Goal: Information Seeking & Learning: Learn about a topic

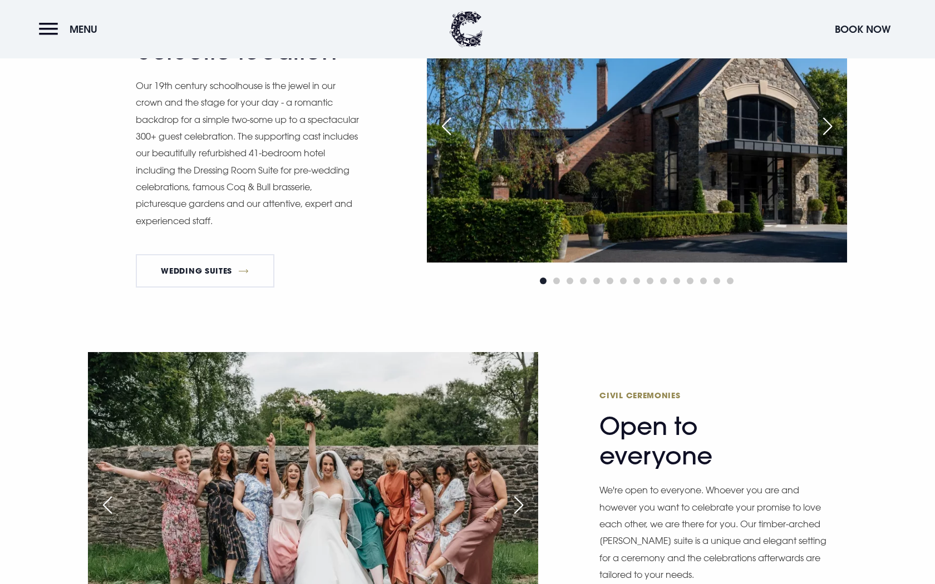
scroll to position [1444, 0]
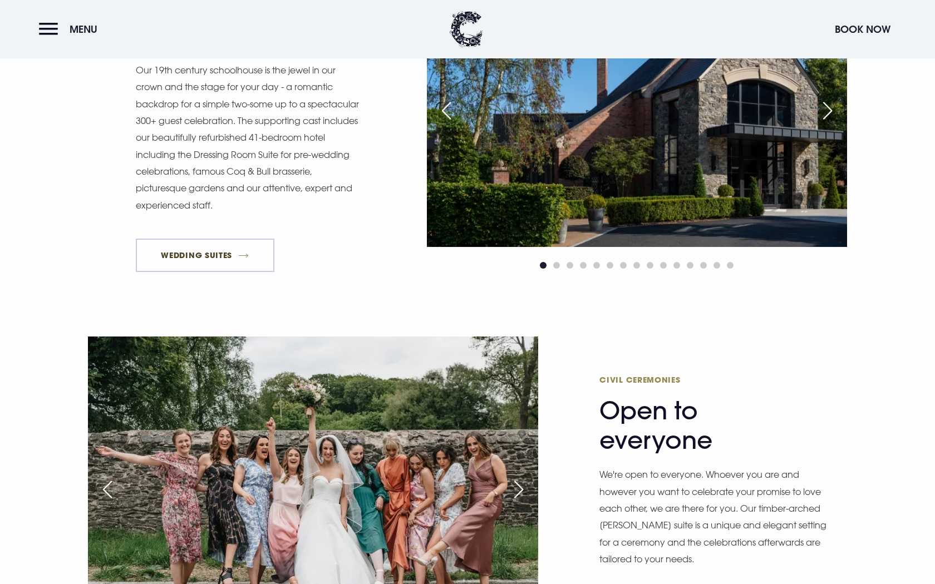
click at [228, 256] on link "Wedding Suites" at bounding box center [205, 255] width 139 height 33
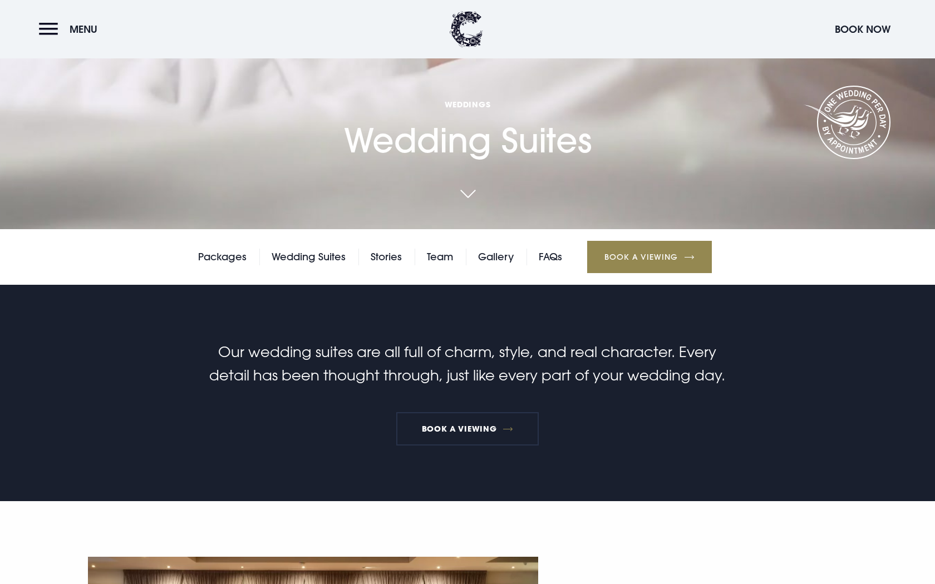
scroll to position [356, 0]
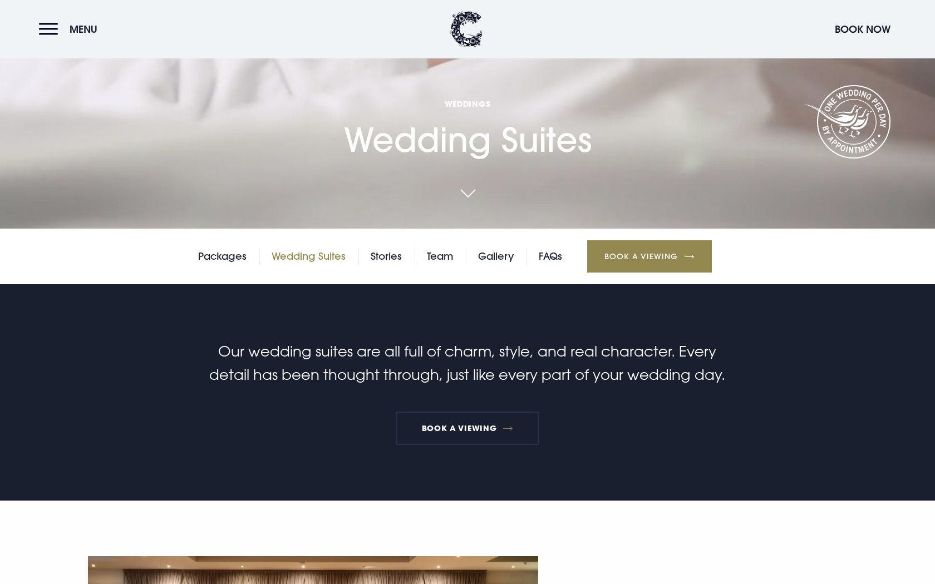
click at [314, 257] on link "Wedding Suites" at bounding box center [309, 256] width 74 height 17
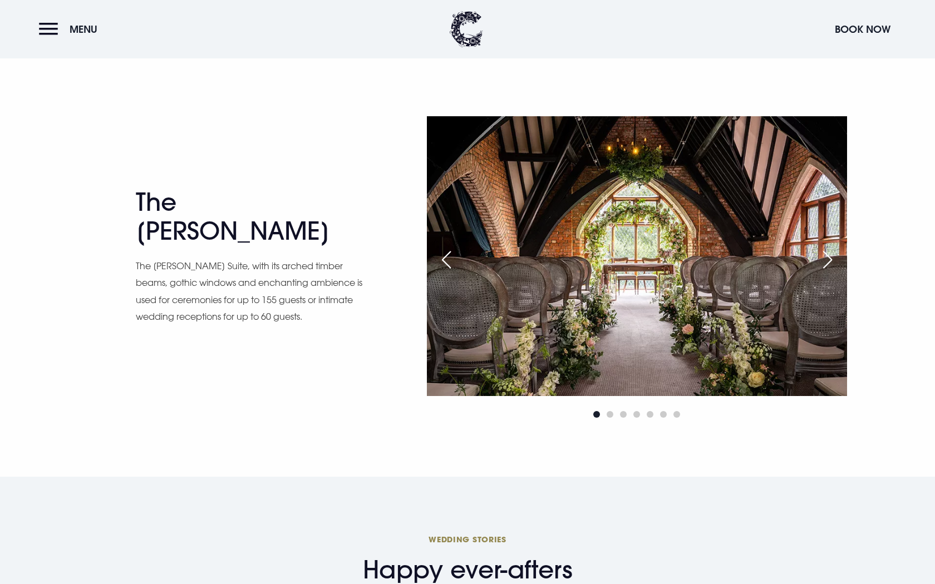
scroll to position [1927, 0]
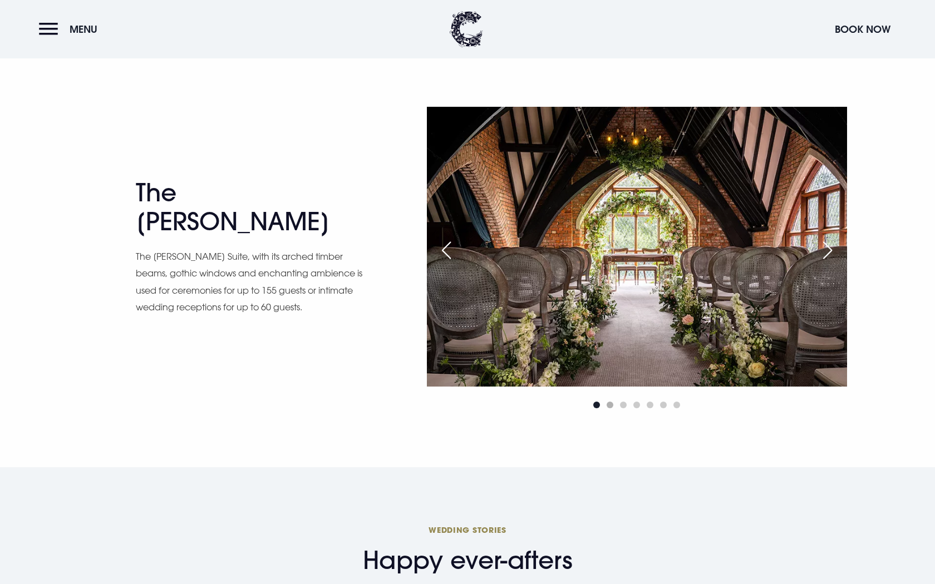
click at [612, 406] on span "Go to slide 2" at bounding box center [610, 405] width 7 height 7
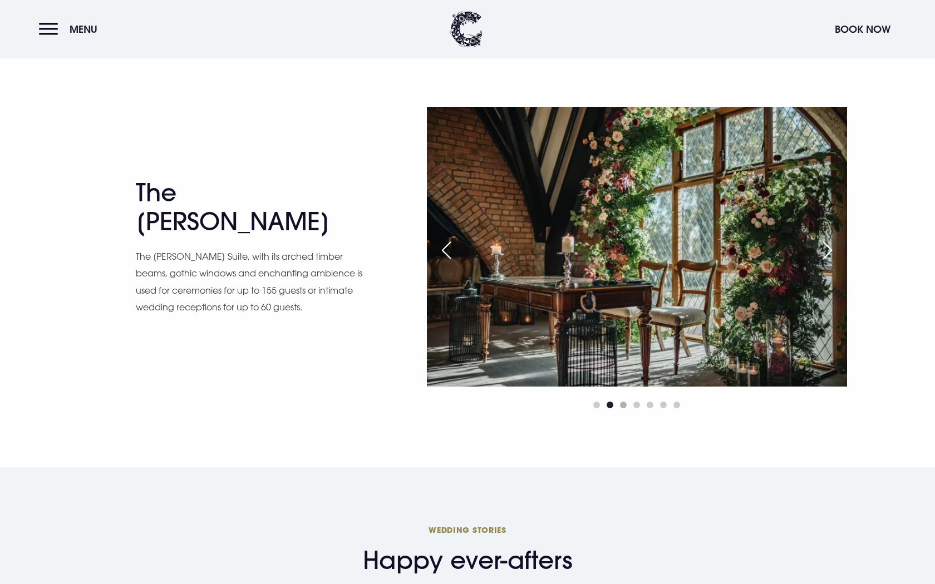
click at [623, 403] on span "Go to slide 3" at bounding box center [623, 405] width 7 height 7
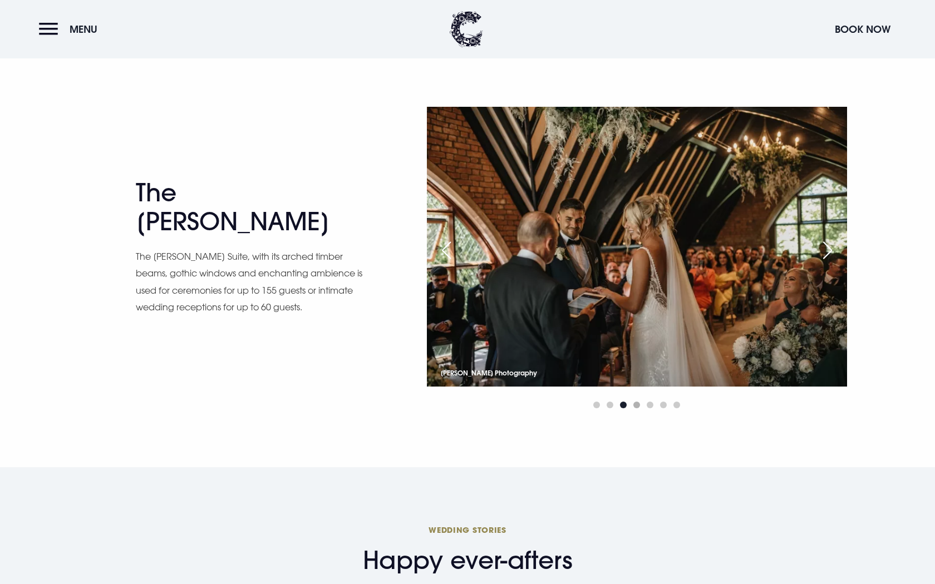
click at [637, 403] on span "Go to slide 4" at bounding box center [636, 405] width 7 height 7
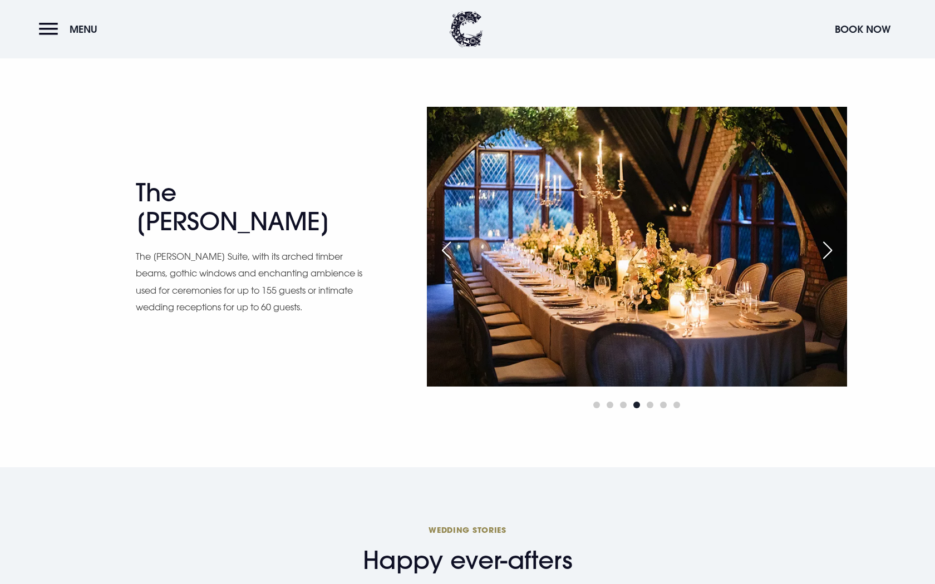
click at [644, 403] on div at bounding box center [637, 404] width 420 height 13
click at [649, 406] on span "Go to slide 5" at bounding box center [650, 405] width 7 height 7
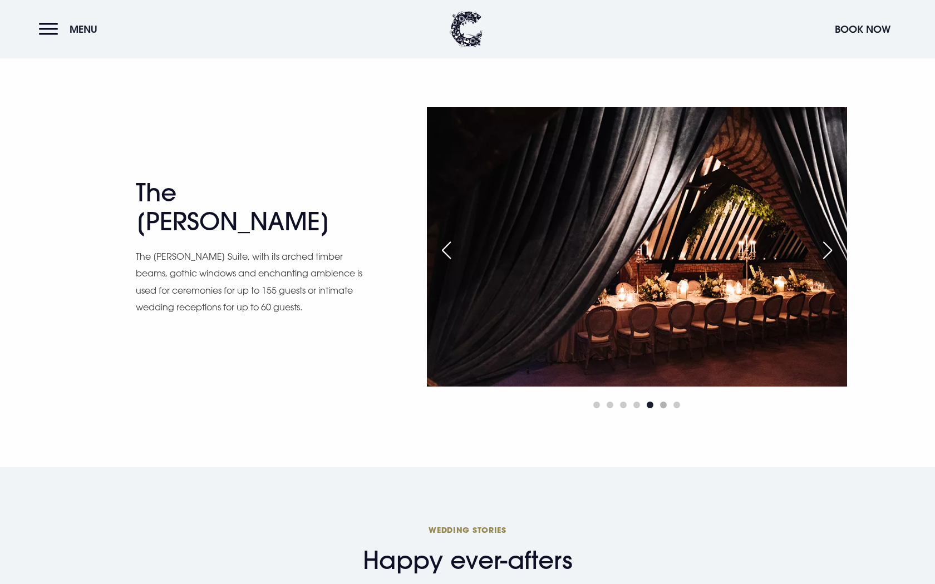
click at [664, 407] on span "Go to slide 6" at bounding box center [663, 405] width 7 height 7
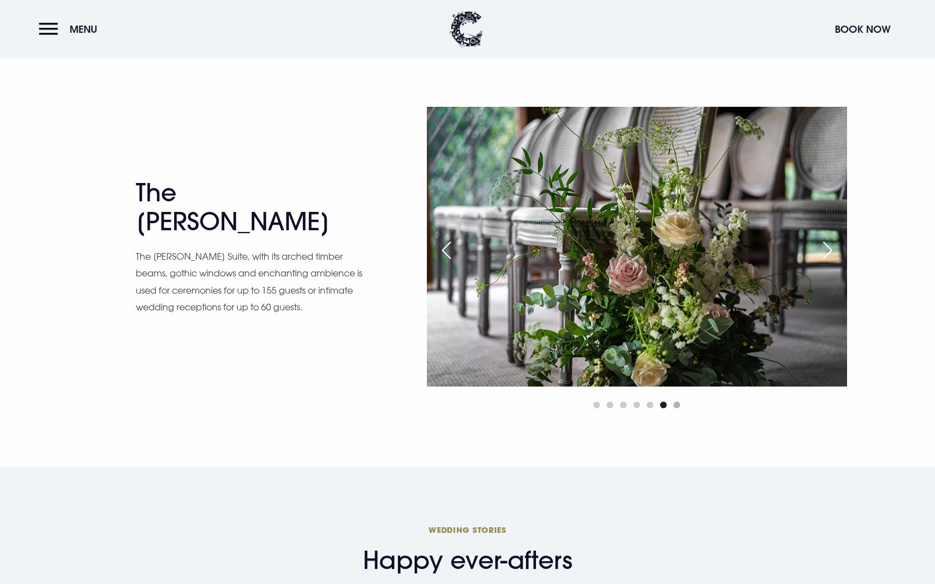
click at [676, 408] on span "Go to slide 7" at bounding box center [676, 405] width 7 height 7
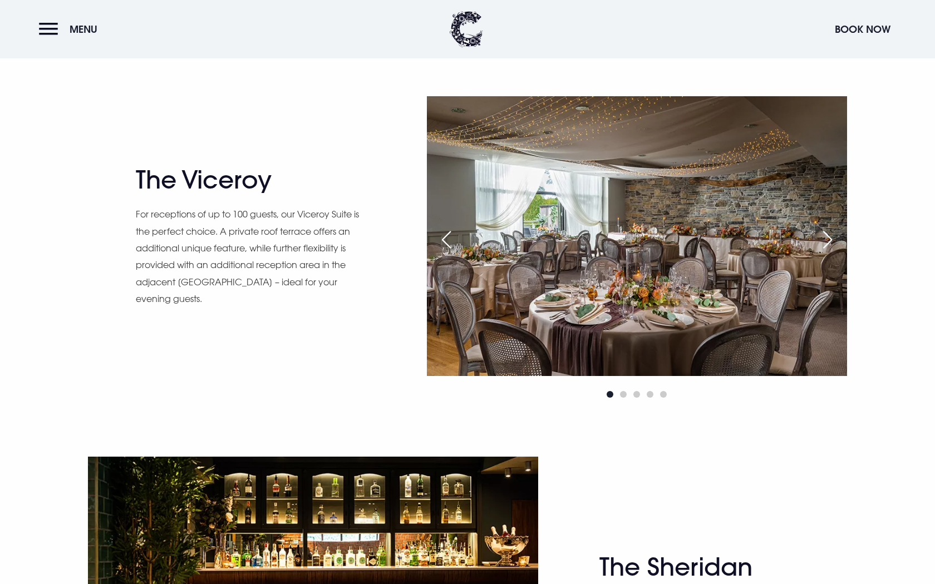
scroll to position [1197, 0]
click at [624, 396] on span "Go to slide 2" at bounding box center [623, 394] width 7 height 7
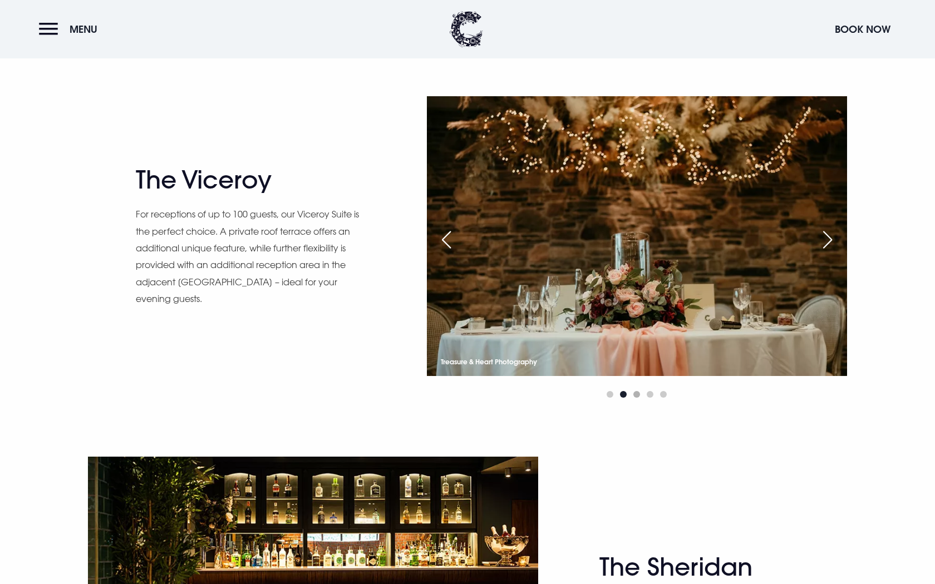
click at [639, 395] on span "Go to slide 3" at bounding box center [636, 394] width 7 height 7
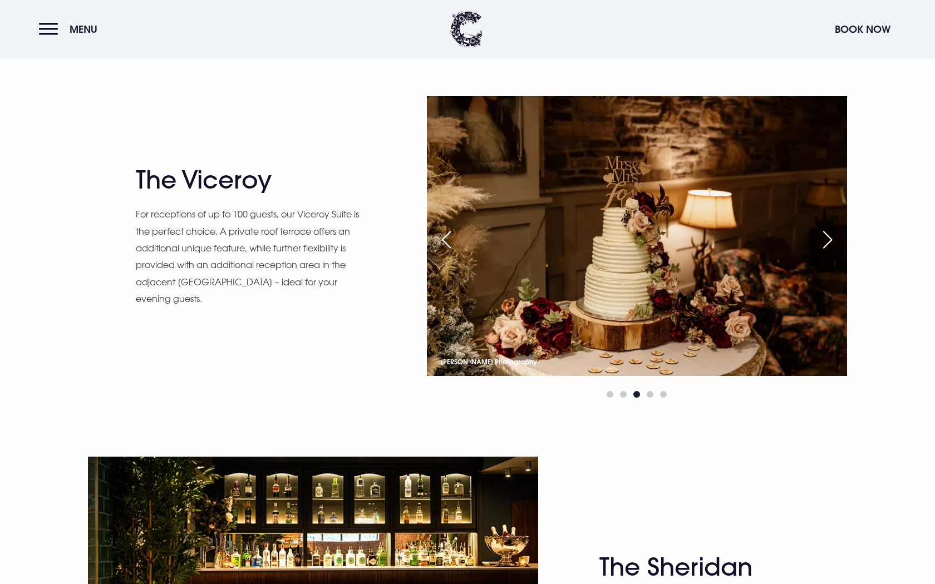
click at [656, 395] on div at bounding box center [637, 394] width 420 height 13
click at [653, 395] on span "Go to slide 4" at bounding box center [650, 394] width 7 height 7
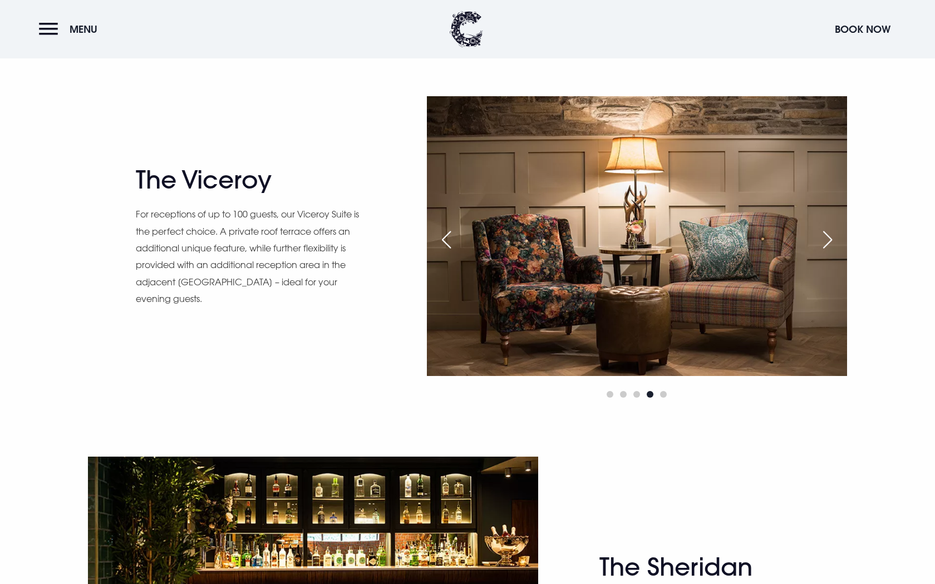
click at [668, 395] on div at bounding box center [637, 394] width 420 height 13
click at [661, 395] on span "Go to slide 5" at bounding box center [663, 394] width 7 height 7
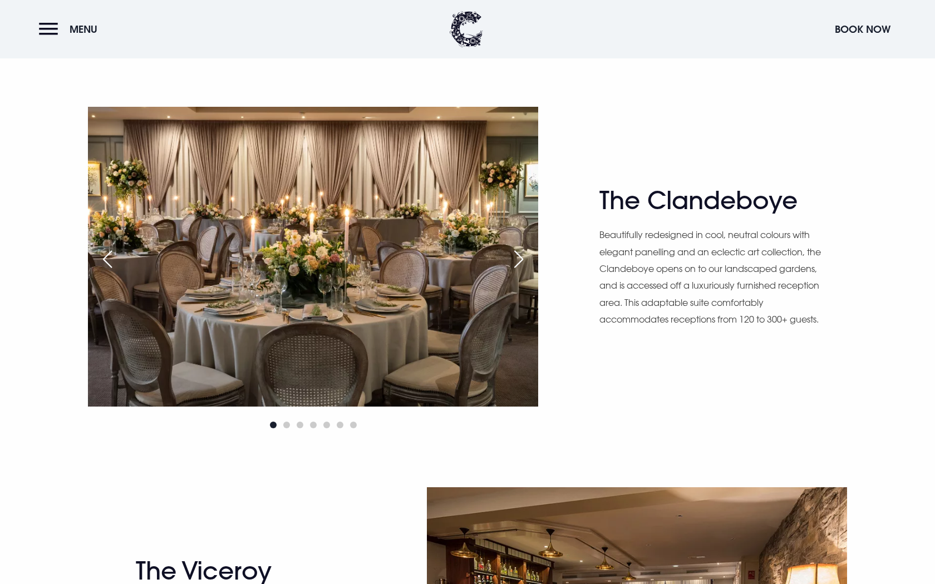
scroll to position [802, 0]
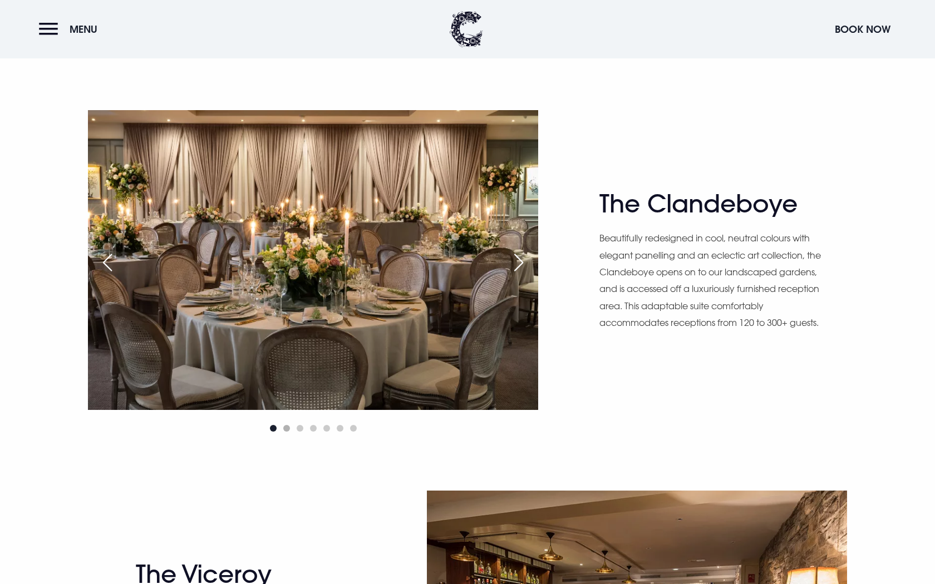
click at [287, 429] on span "Go to slide 2" at bounding box center [286, 428] width 7 height 7
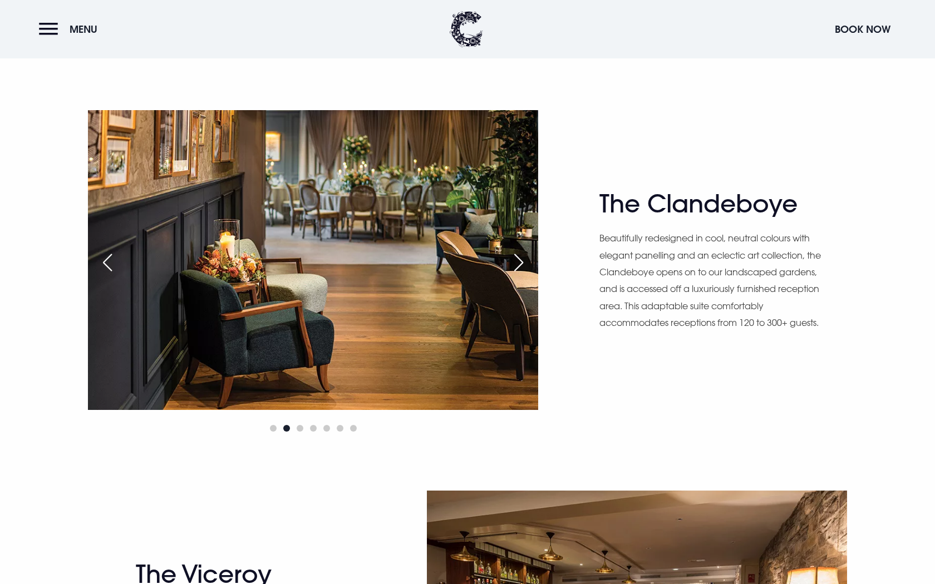
click at [304, 434] on div at bounding box center [313, 428] width 450 height 13
click at [299, 430] on span "Go to slide 3" at bounding box center [300, 428] width 7 height 7
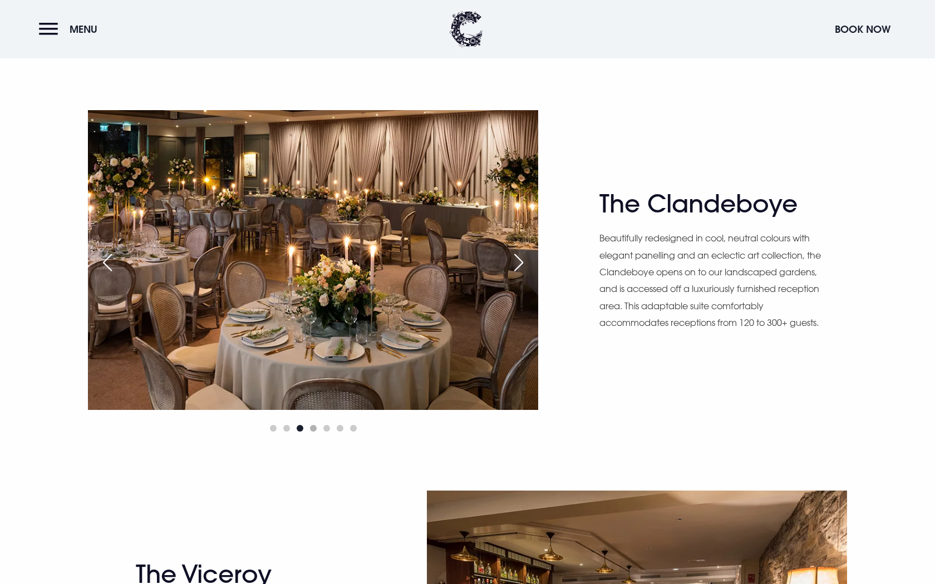
click at [314, 431] on span "Go to slide 4" at bounding box center [313, 428] width 7 height 7
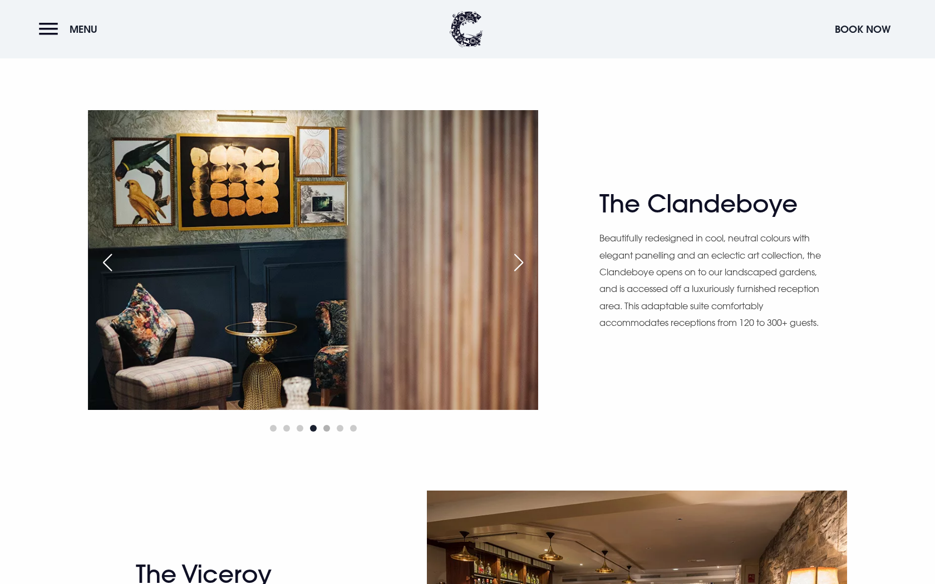
click at [323, 430] on span "Go to slide 5" at bounding box center [326, 428] width 7 height 7
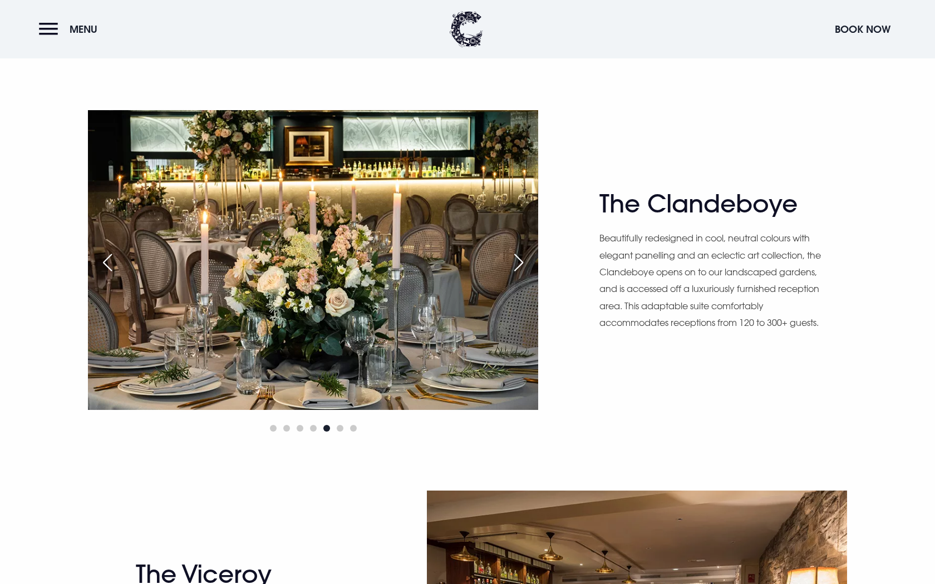
click at [336, 430] on div at bounding box center [313, 428] width 450 height 13
click at [338, 430] on span "Go to slide 6" at bounding box center [340, 428] width 7 height 7
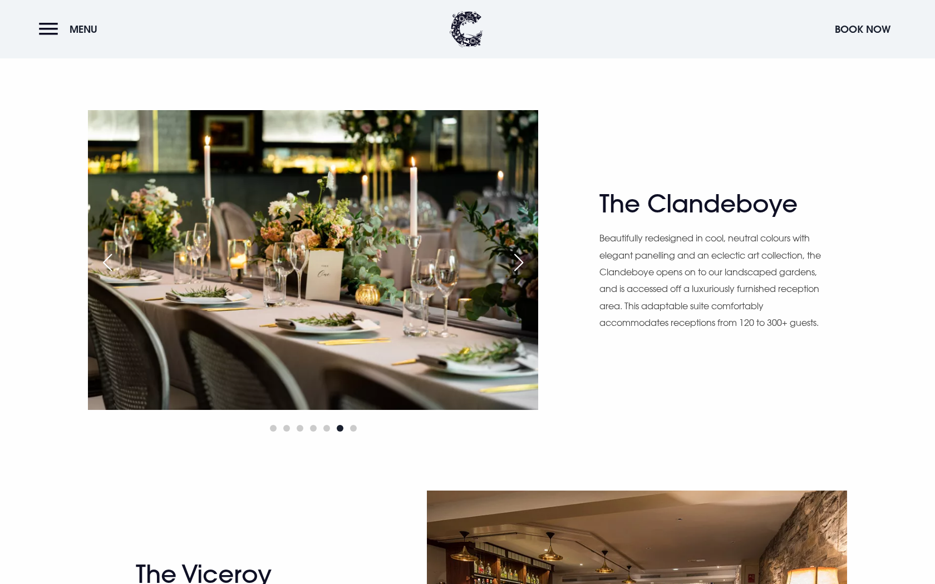
click at [356, 432] on div at bounding box center [313, 428] width 450 height 13
click at [353, 427] on span "Go to slide 7" at bounding box center [353, 428] width 7 height 7
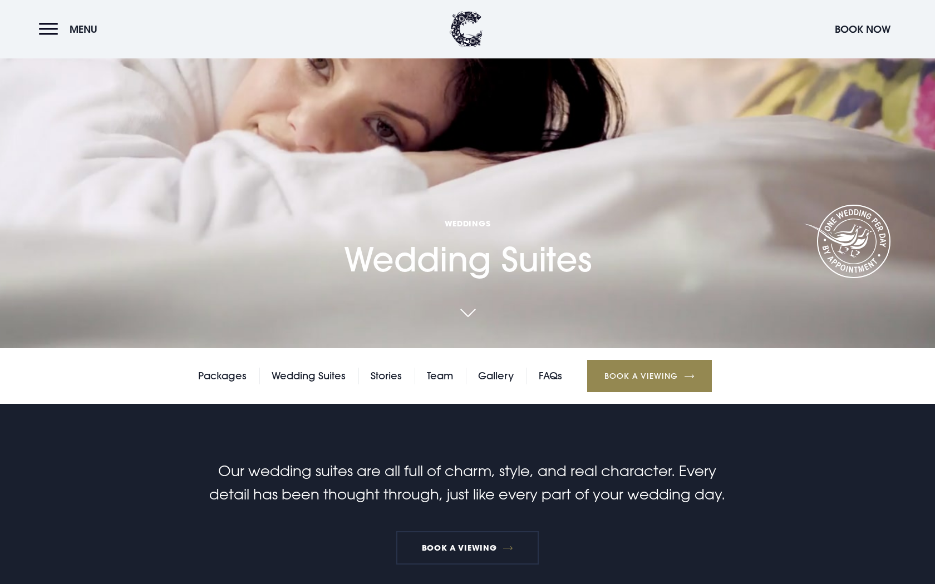
scroll to position [258, 0]
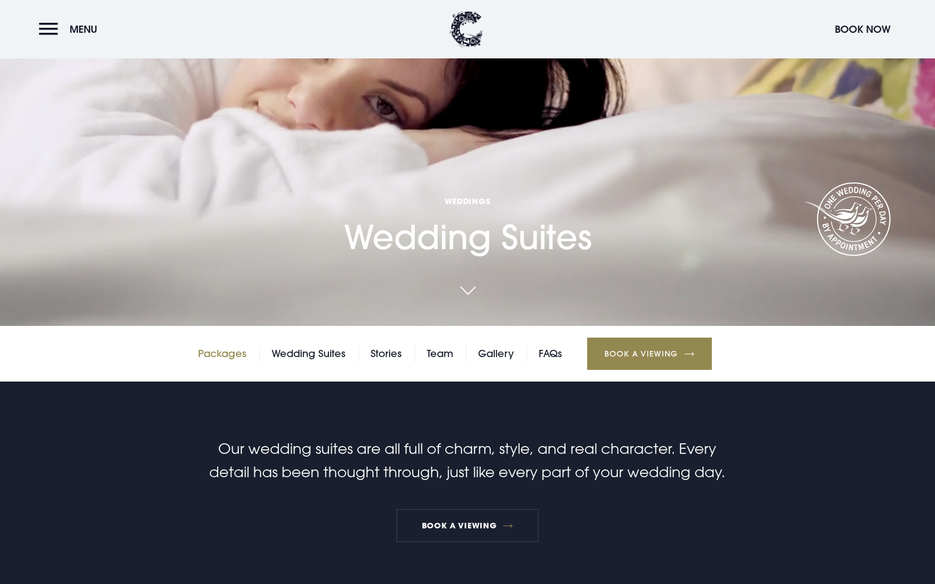
click at [237, 355] on link "Packages" at bounding box center [222, 354] width 48 height 17
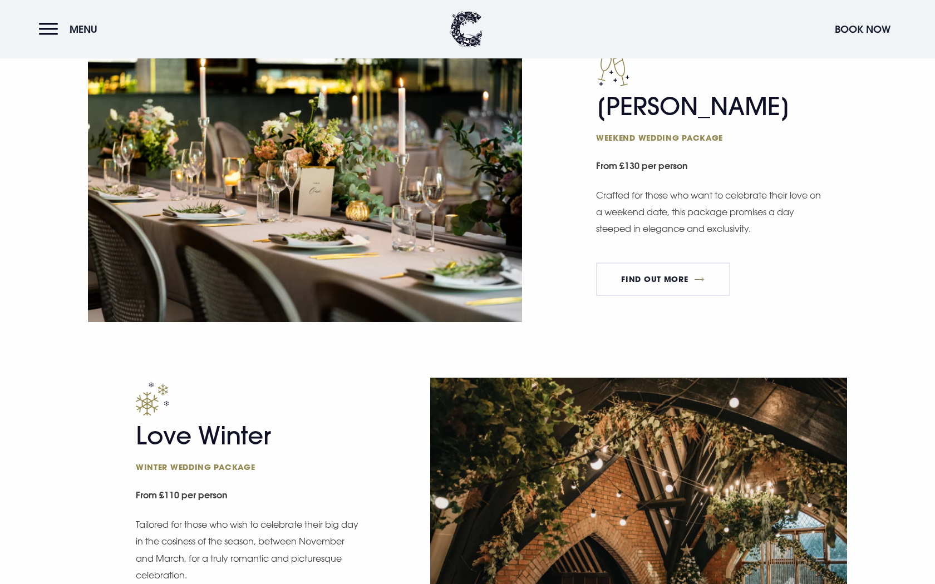
scroll to position [1021, 0]
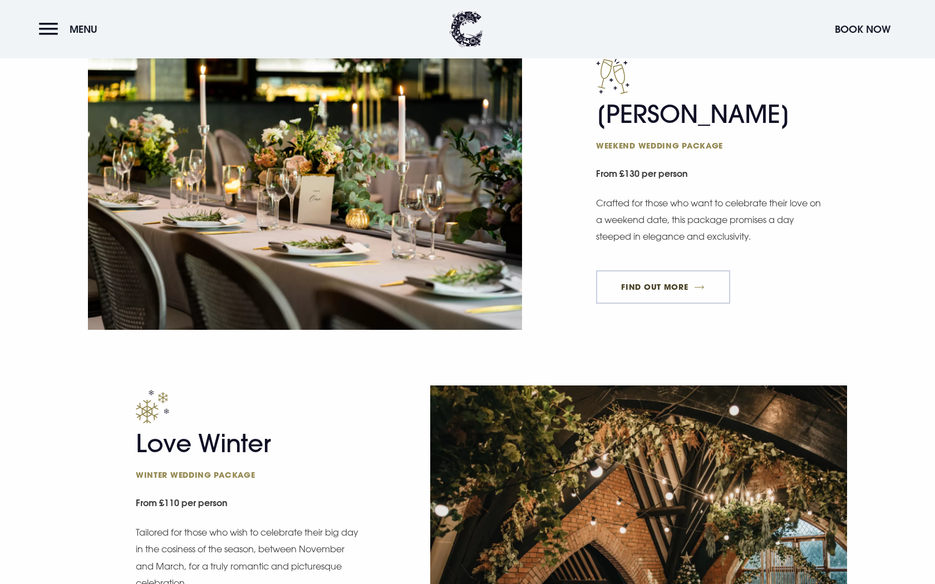
click at [652, 284] on link "FIND OUT MORE" at bounding box center [663, 286] width 134 height 33
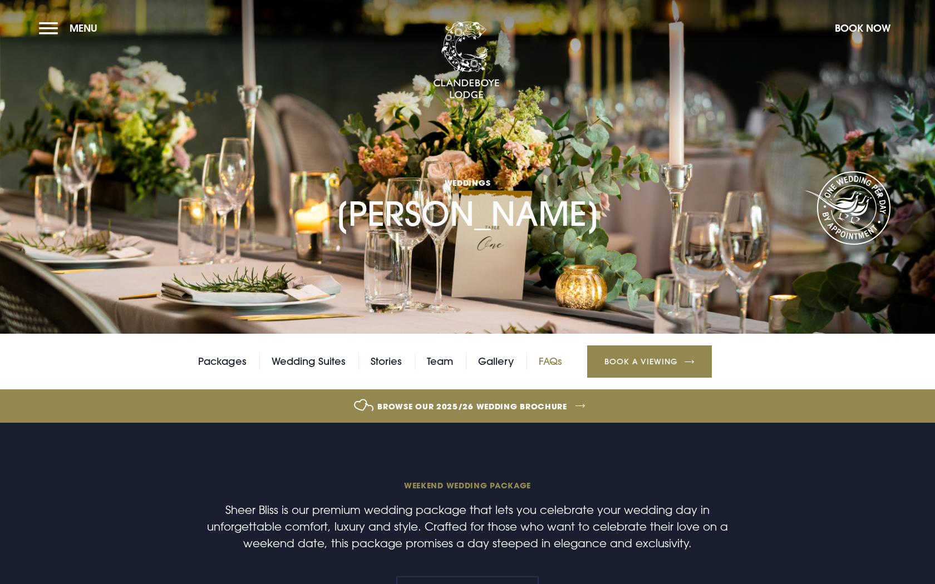
click at [559, 362] on link "FAQs" at bounding box center [550, 361] width 23 height 17
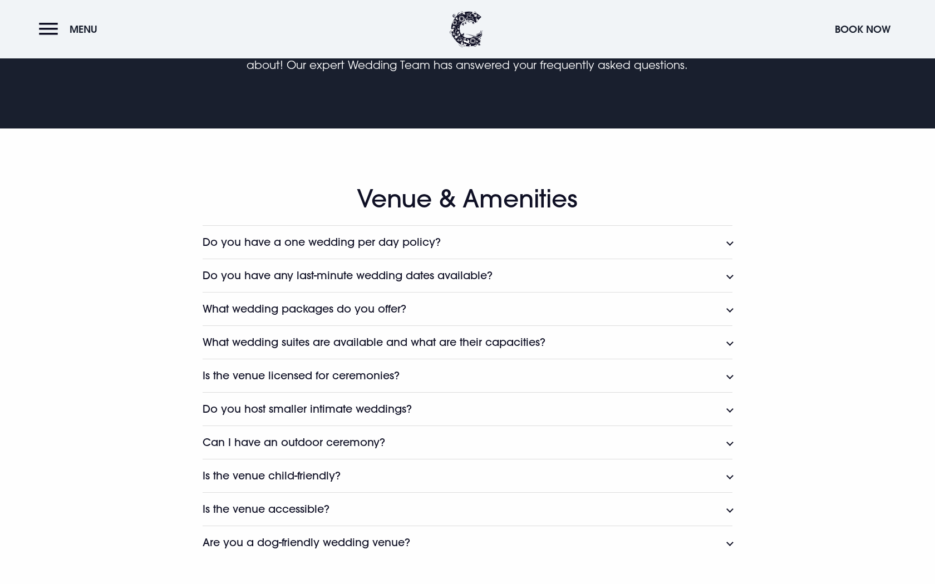
scroll to position [444, 0]
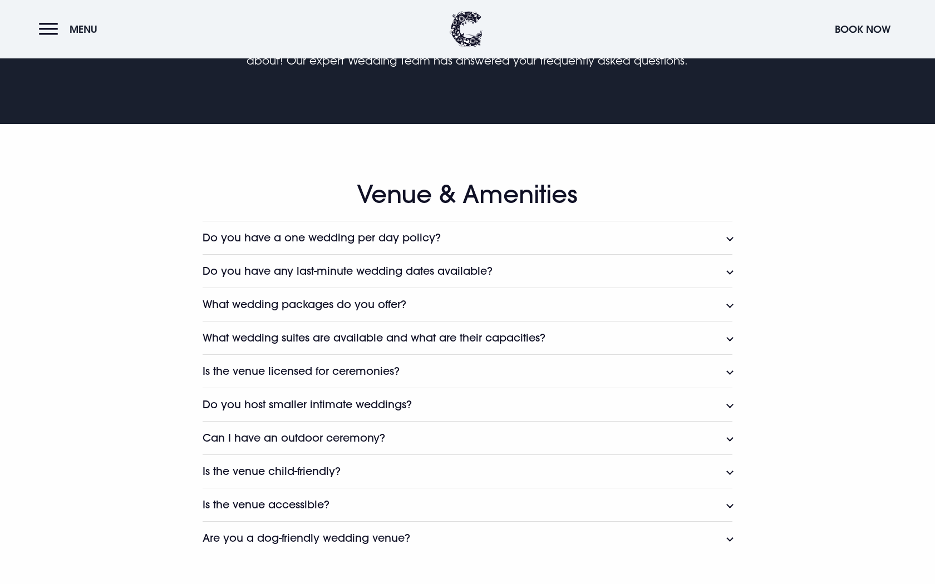
click at [518, 302] on button "What wedding packages do you offer?" at bounding box center [468, 304] width 530 height 33
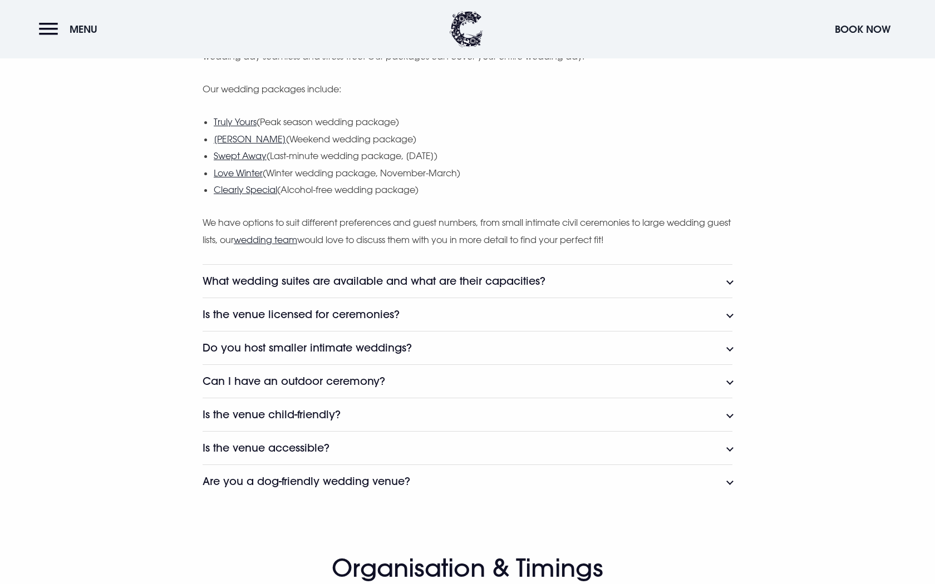
scroll to position [737, 0]
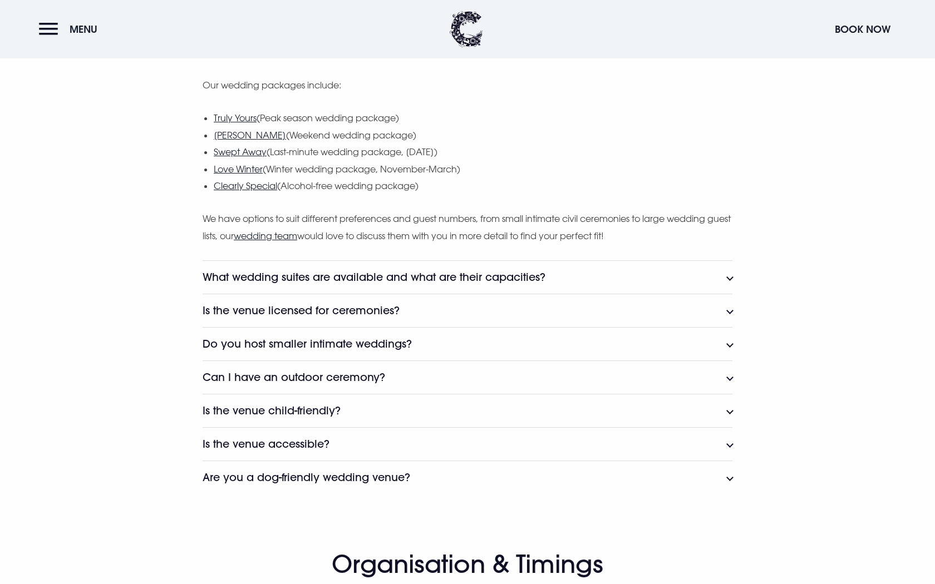
click at [508, 277] on h3 "What wedding suites are available and what are their capacities?" at bounding box center [374, 277] width 343 height 13
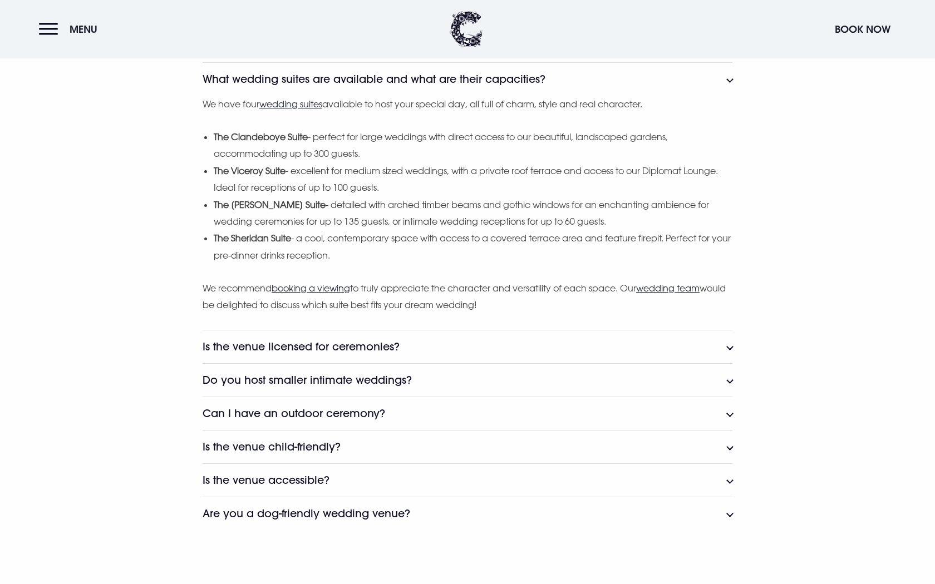
scroll to position [976, 0]
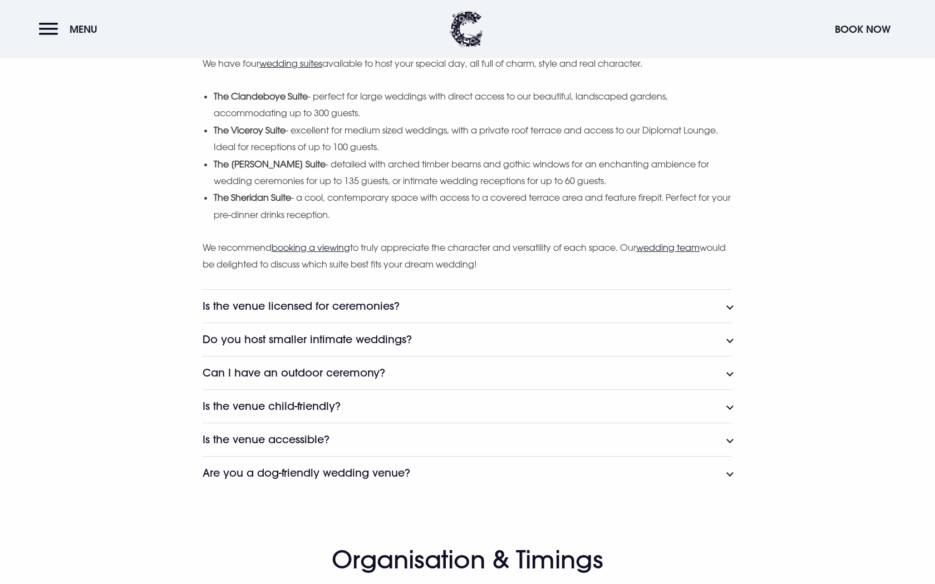
click at [478, 305] on button "Is the venue licensed for ceremonies?" at bounding box center [468, 305] width 530 height 33
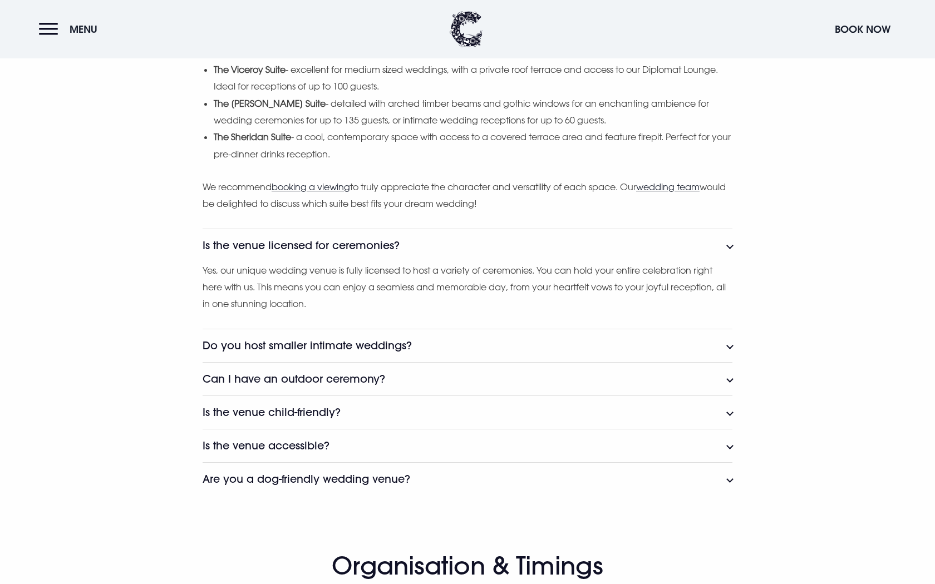
scroll to position [1038, 0]
click at [354, 412] on button "Is the venue child-friendly?" at bounding box center [468, 411] width 530 height 33
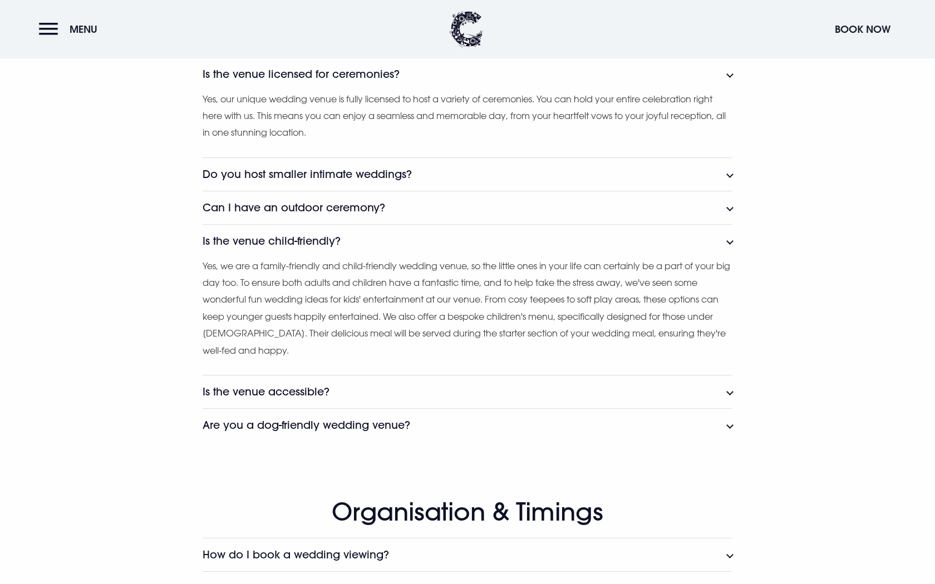
scroll to position [1212, 0]
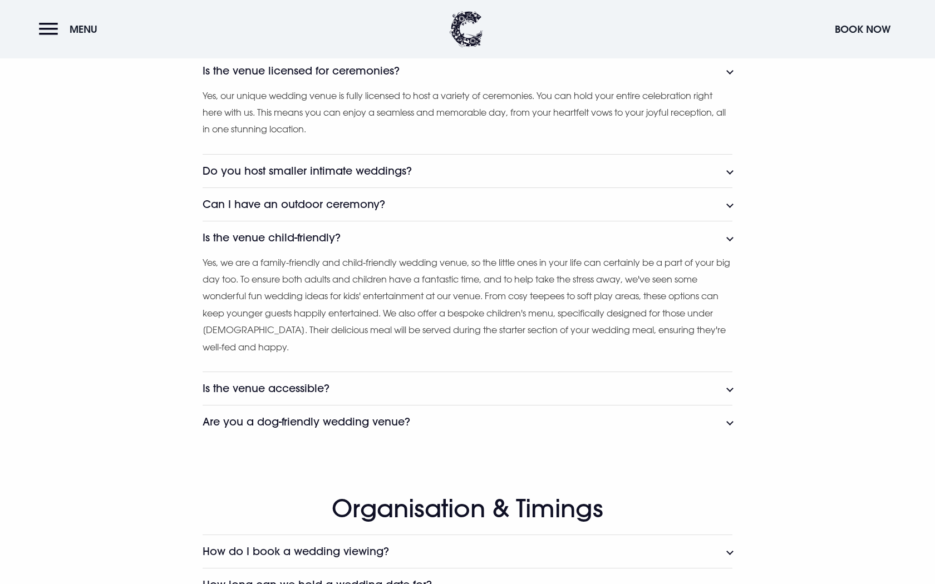
click at [353, 416] on h3 "Are you a dog-friendly wedding venue?" at bounding box center [307, 422] width 208 height 13
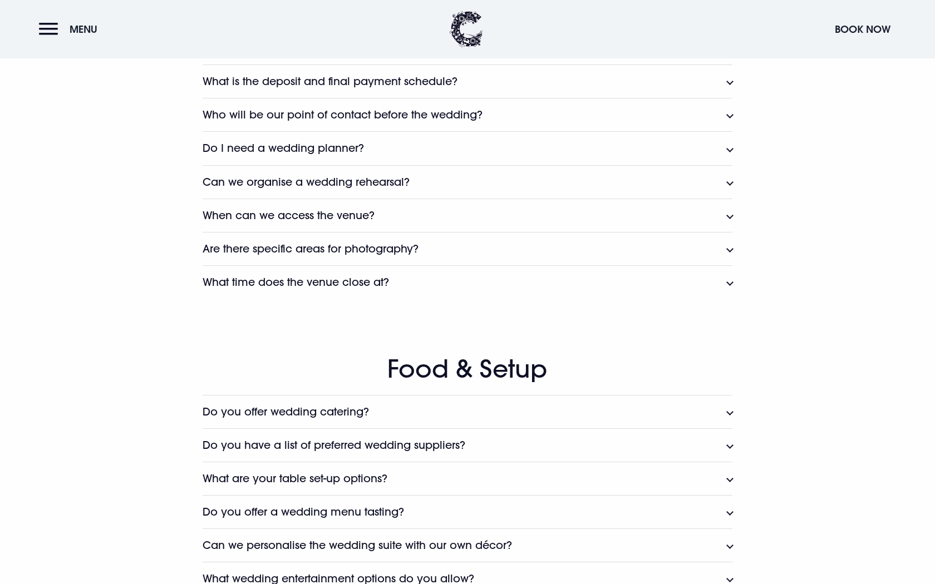
scroll to position [1818, 0]
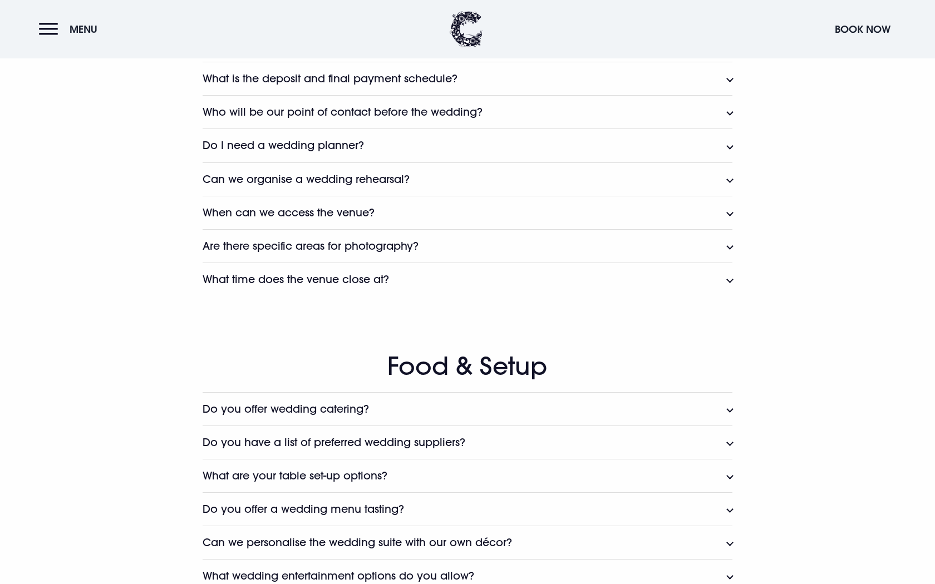
click at [357, 273] on h3 "What time does the venue close at?" at bounding box center [296, 279] width 186 height 13
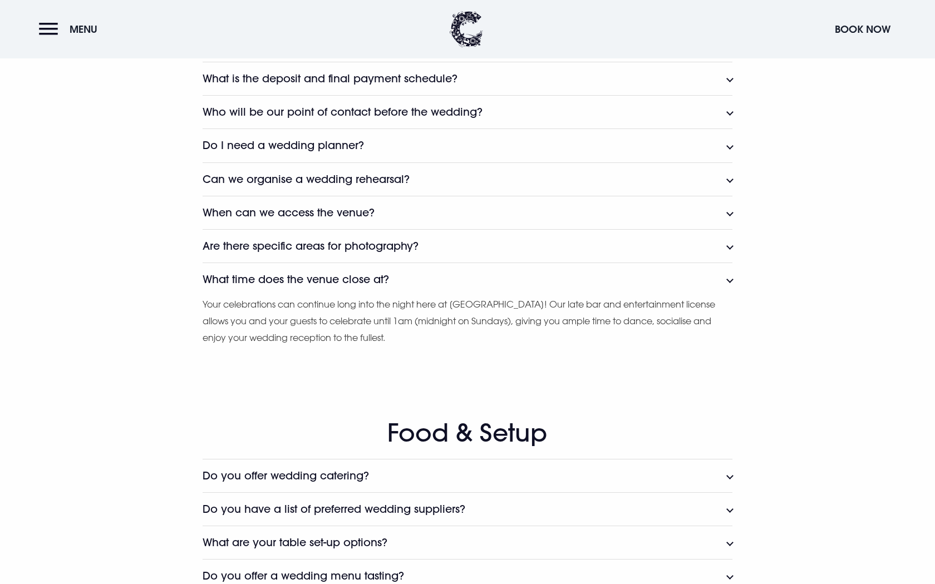
click at [357, 470] on h3 "Do you offer wedding catering?" at bounding box center [286, 476] width 166 height 13
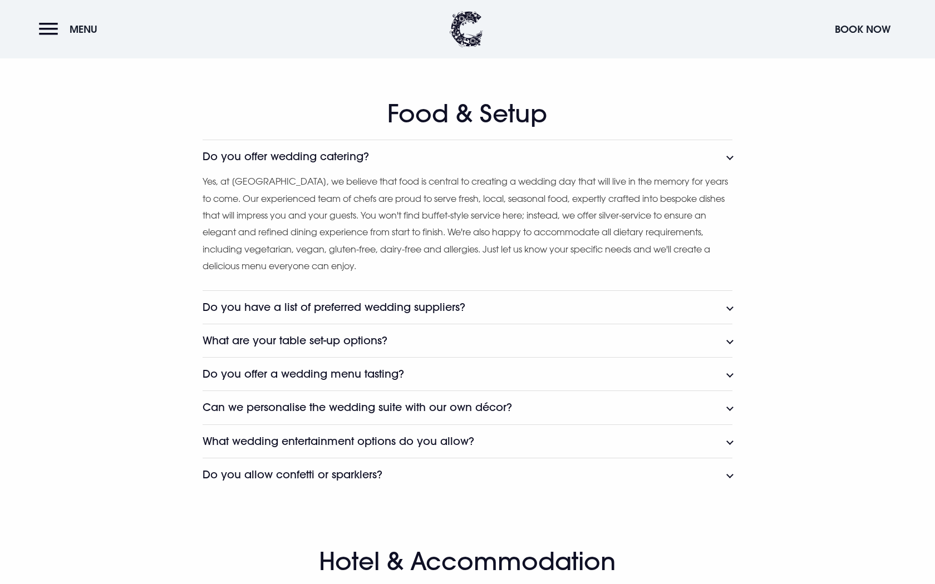
scroll to position [2140, 0]
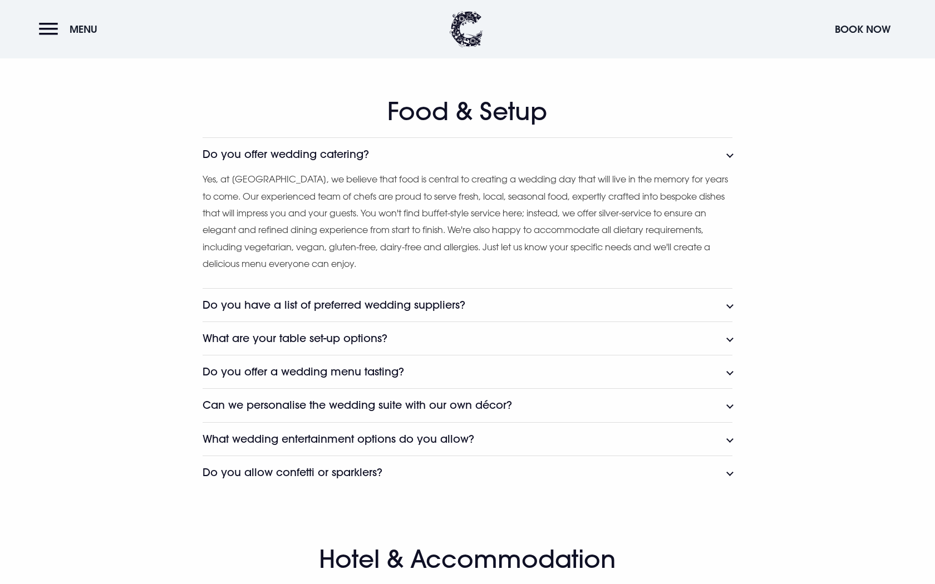
click at [363, 438] on button "What wedding entertainment options do you allow?" at bounding box center [468, 438] width 530 height 33
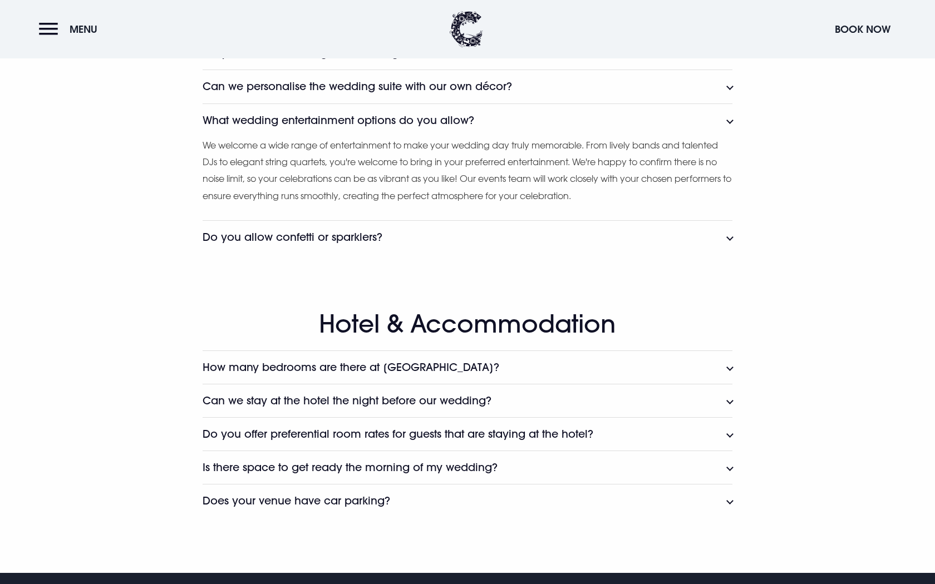
scroll to position [2460, 0]
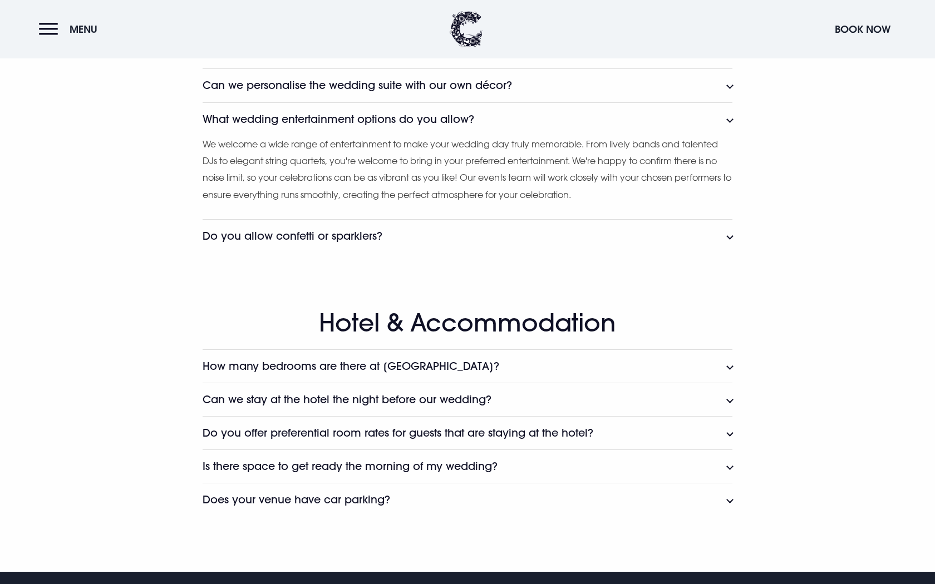
click at [406, 393] on h3 "Can we stay at the hotel the night before our wedding?" at bounding box center [347, 399] width 289 height 13
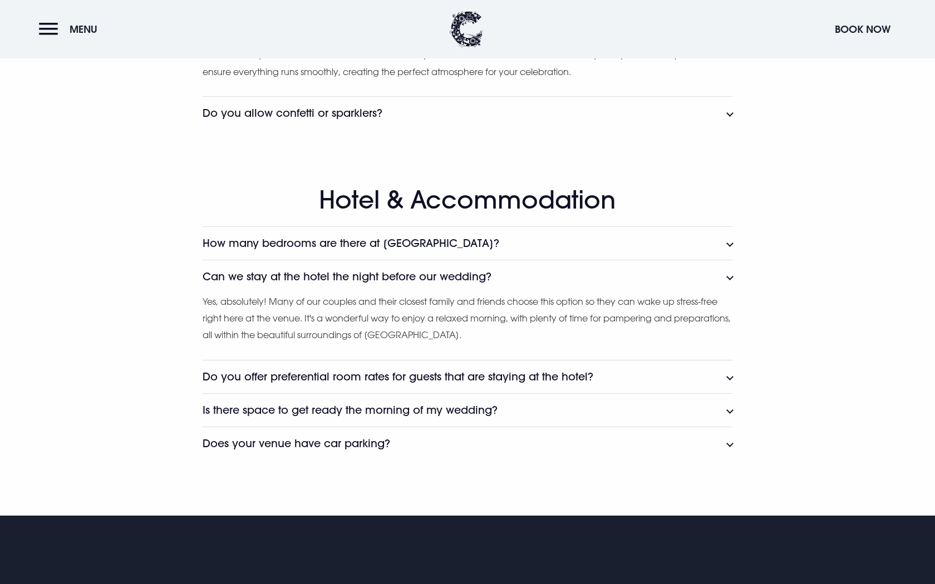
scroll to position [2583, 0]
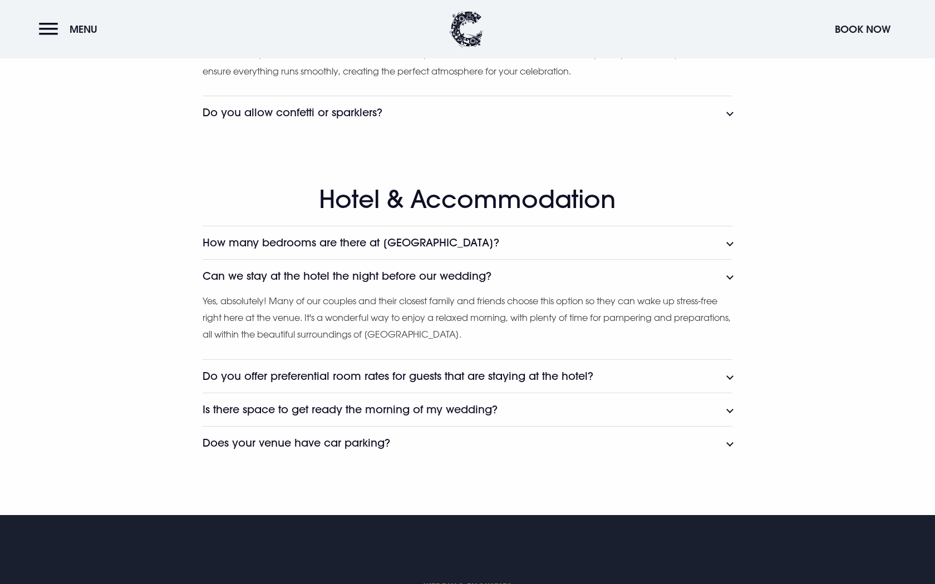
click at [408, 371] on h3 "Do you offer preferential room rates for guests that are staying at the hotel?" at bounding box center [398, 376] width 391 height 13
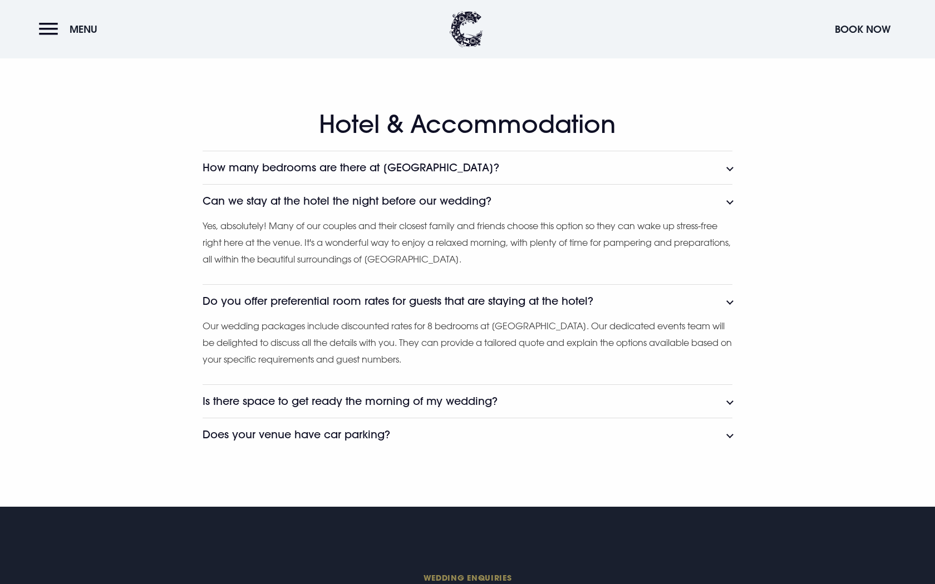
scroll to position [2665, 0]
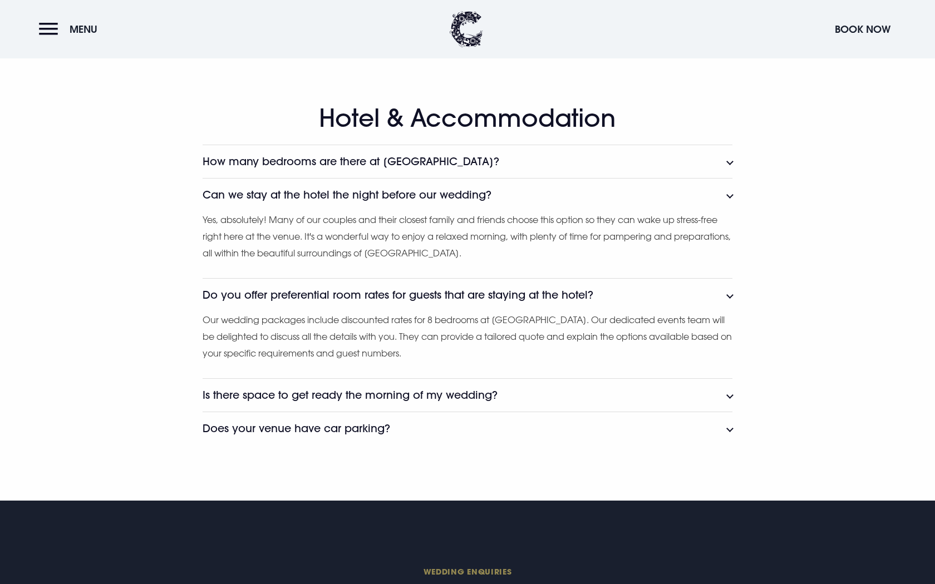
click at [380, 422] on h3 "Does your venue have car parking?" at bounding box center [297, 428] width 188 height 13
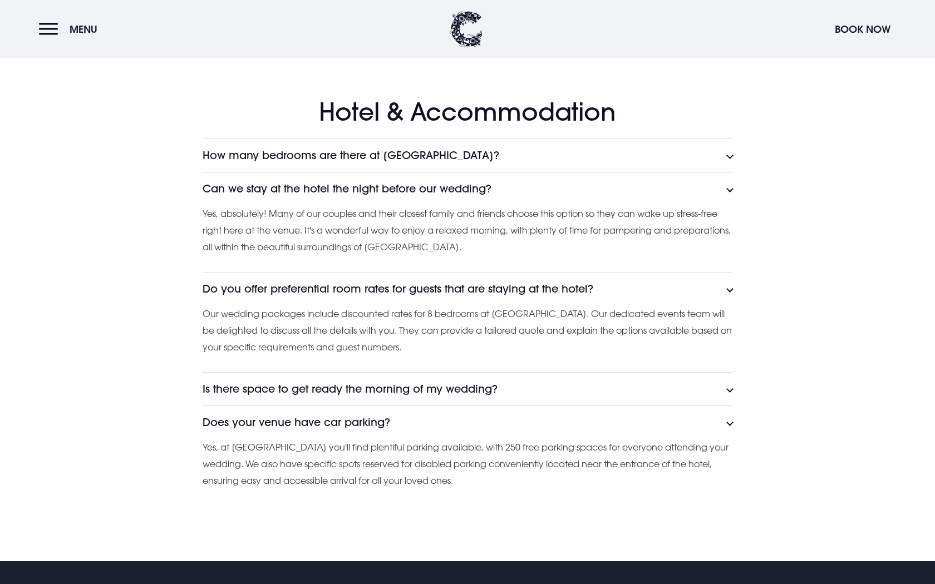
scroll to position [2672, 0]
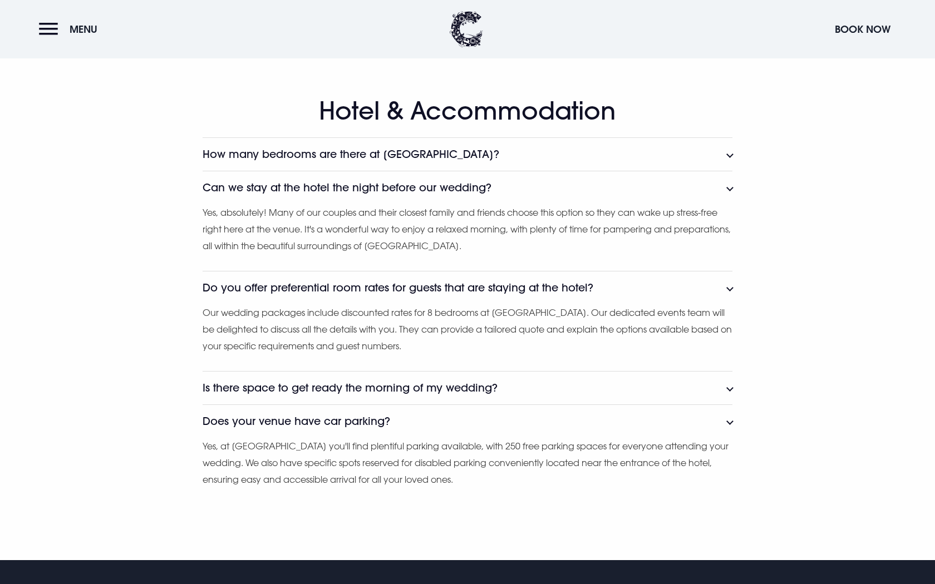
click at [391, 382] on h3 "Is there space to get ready the morning of my wedding?" at bounding box center [350, 388] width 295 height 13
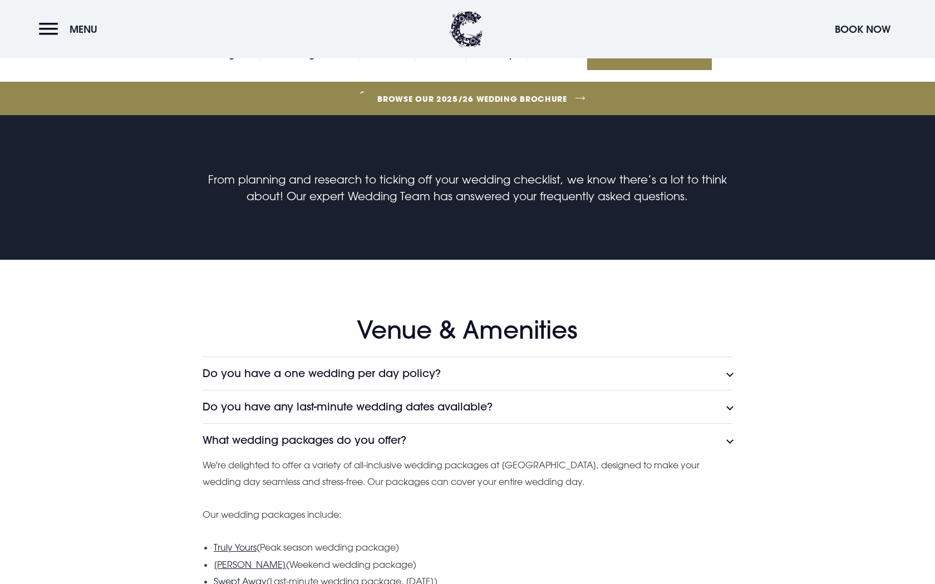
scroll to position [431, 0]
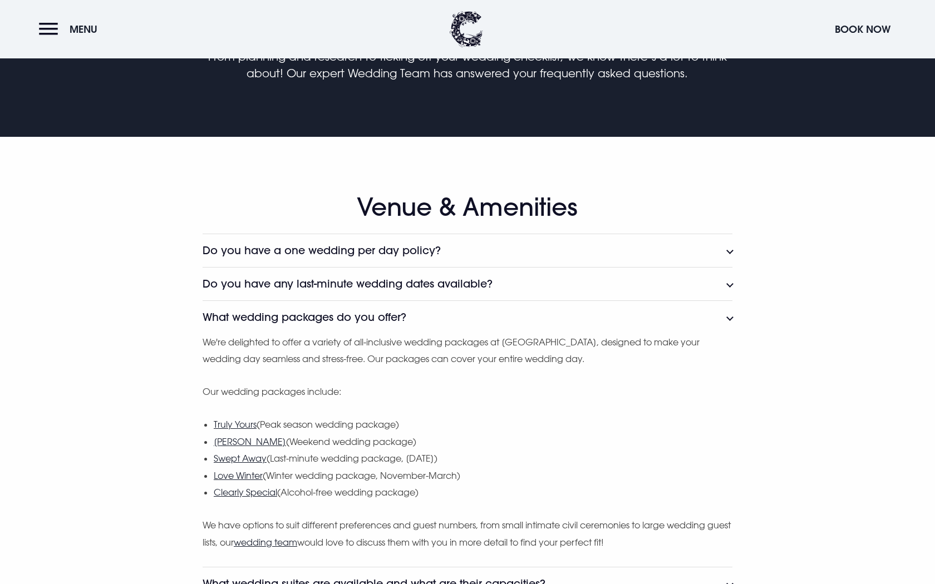
click at [383, 249] on h3 "Do you have a one wedding per day policy?" at bounding box center [322, 250] width 238 height 13
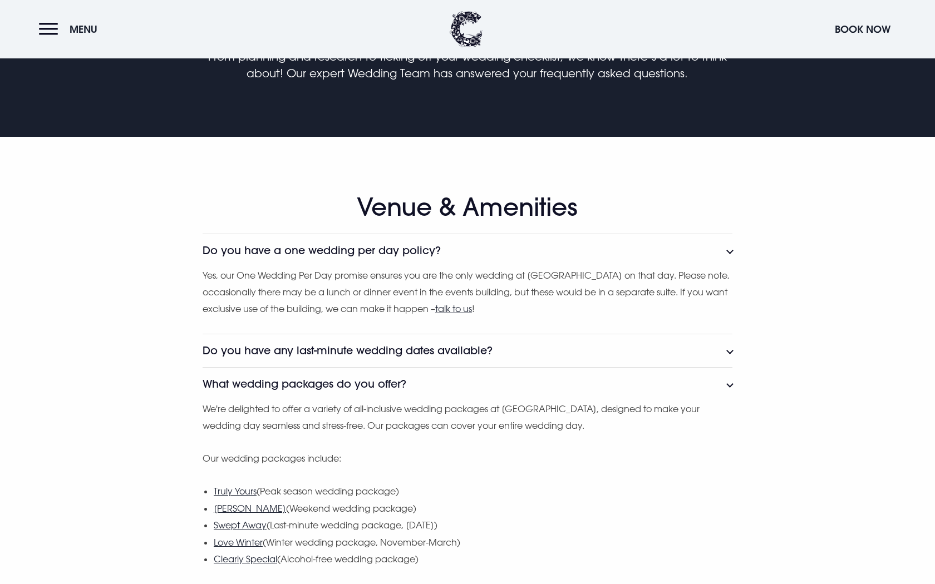
click at [447, 352] on h3 "Do you have any last-minute wedding dates available?" at bounding box center [348, 350] width 290 height 13
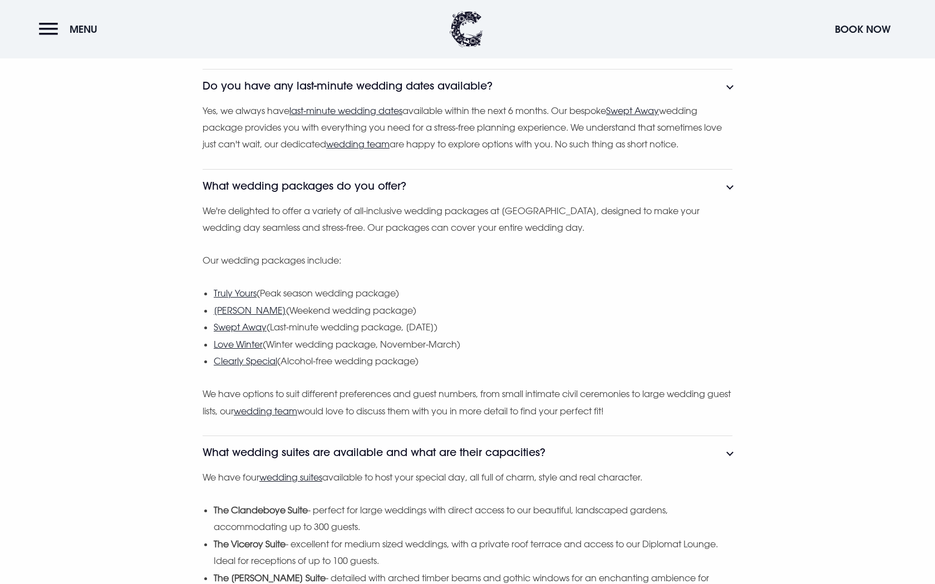
scroll to position [697, 0]
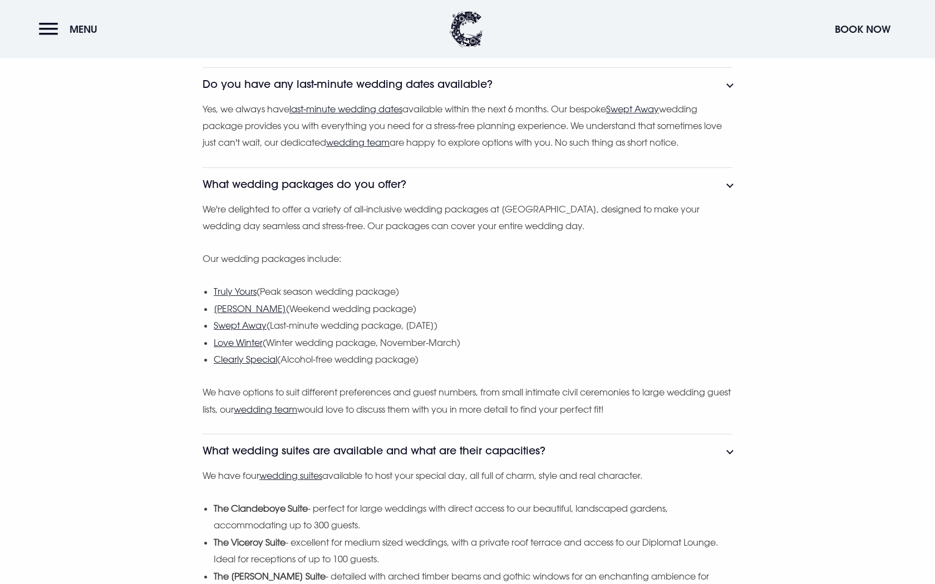
click at [256, 356] on u "Clearly Special" at bounding box center [245, 359] width 63 height 11
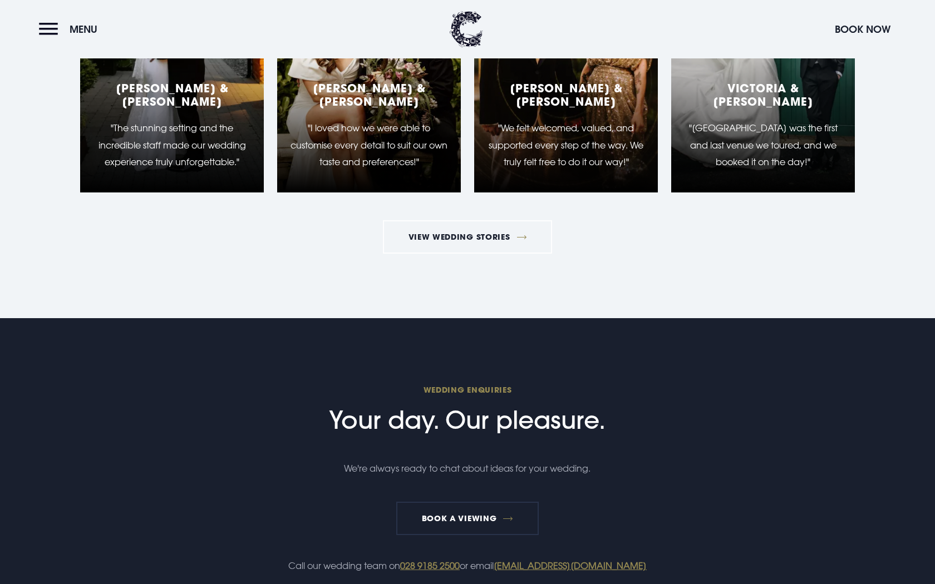
scroll to position [2162, 0]
